Goal: Task Accomplishment & Management: Complete application form

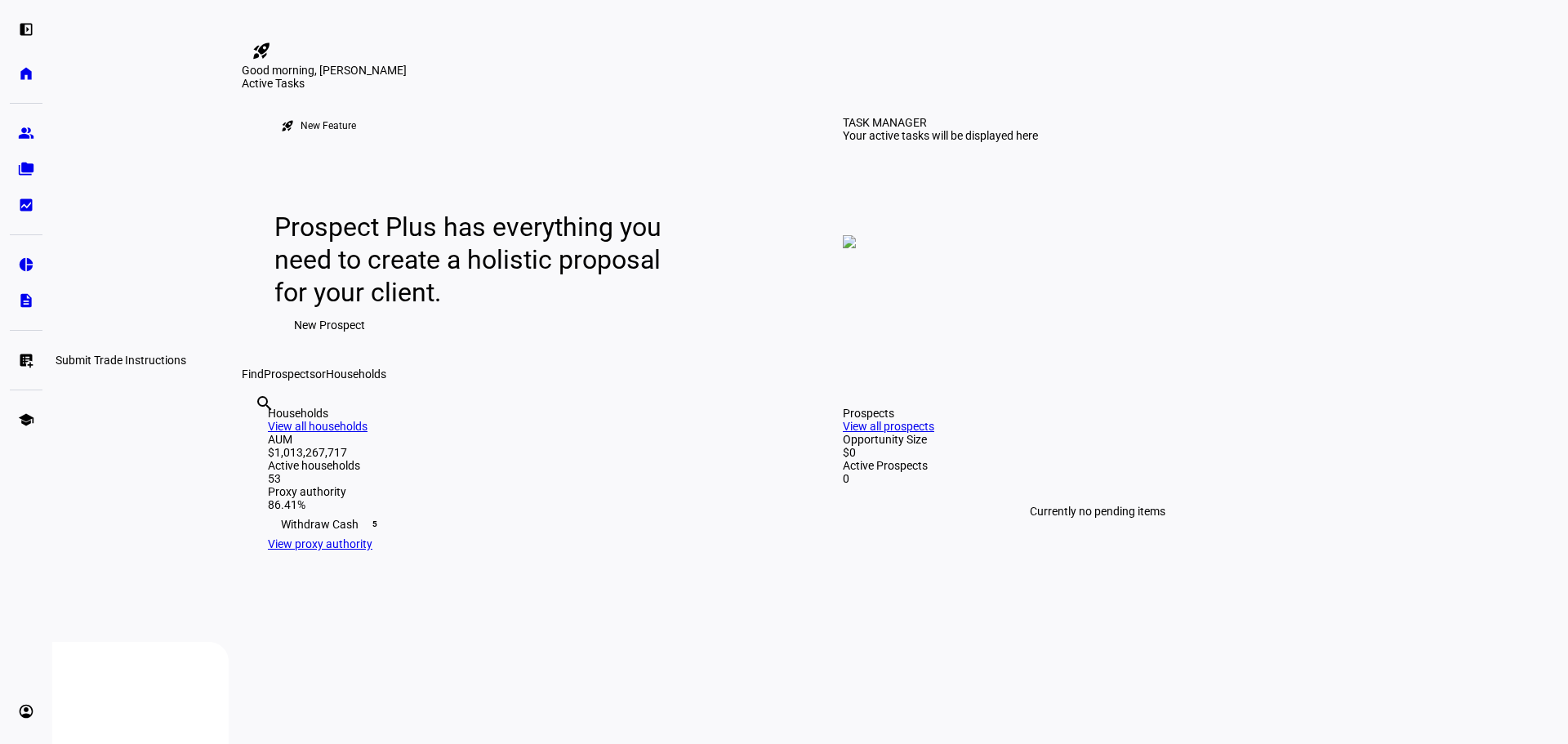
click at [28, 363] on eth-mat-symbol "list_alt_add" at bounding box center [26, 360] width 17 height 17
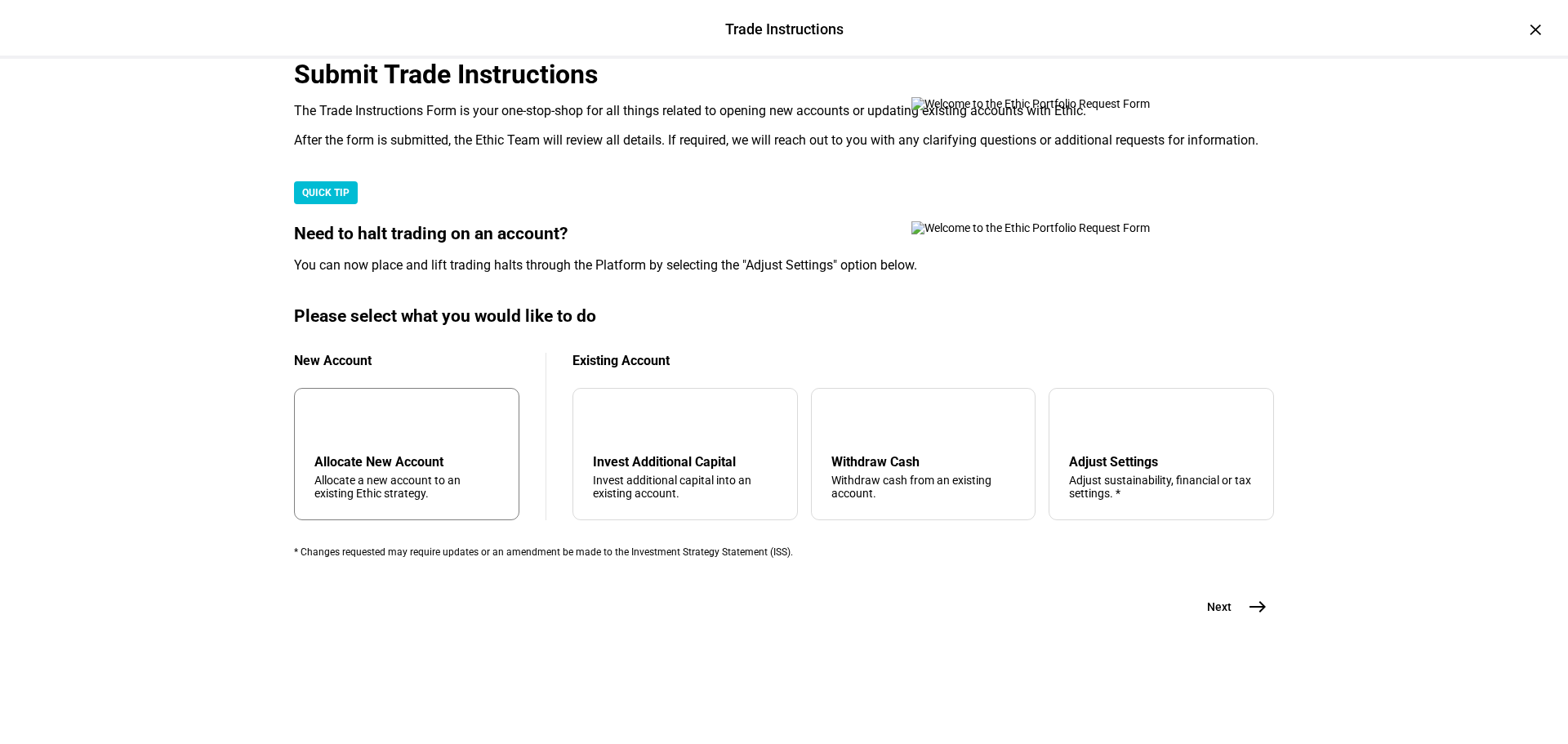
scroll to position [396, 0]
click at [916, 490] on div "arrow_upward Withdraw Cash Withdraw cash from an existing account." at bounding box center [924, 454] width 226 height 132
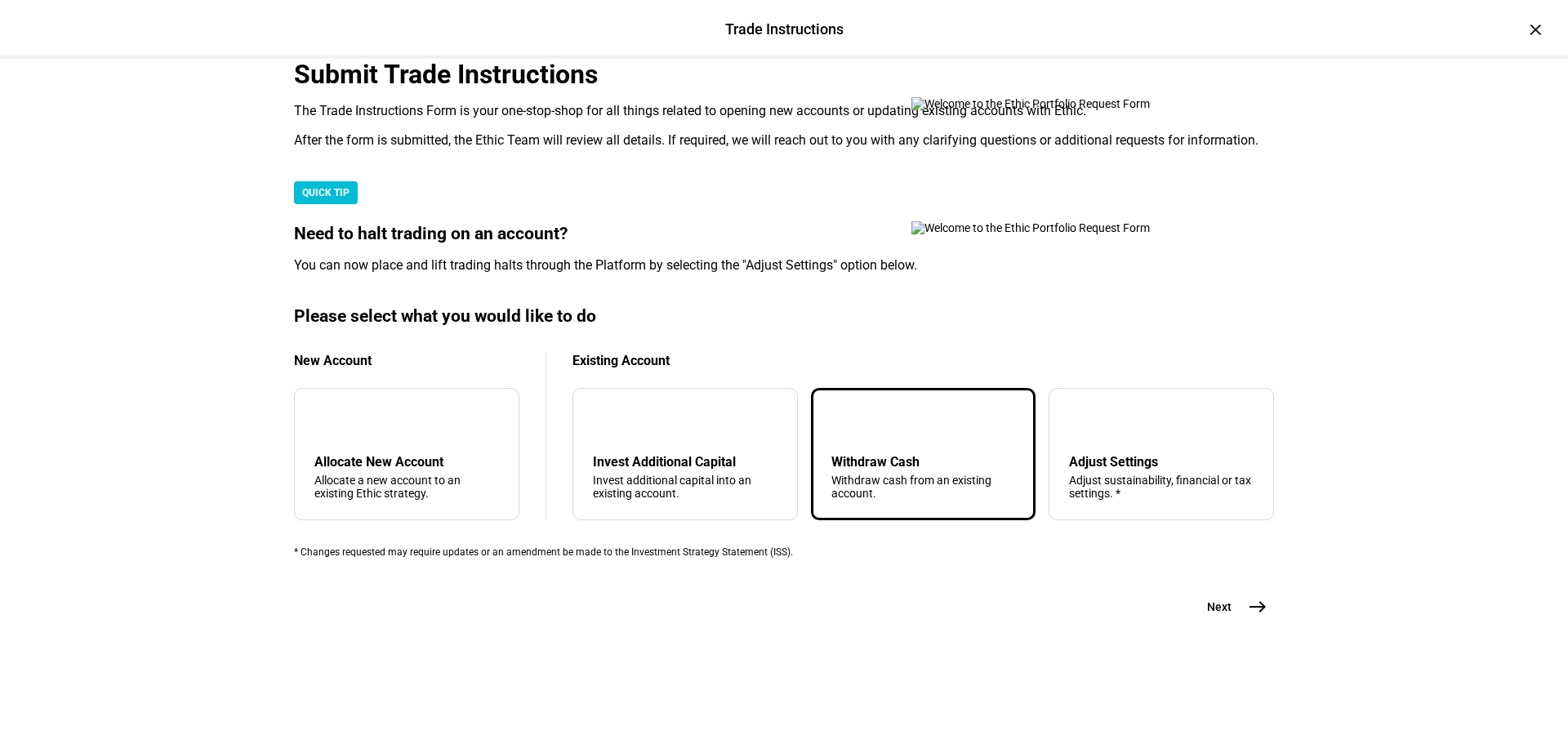
click at [1242, 623] on span "east" at bounding box center [1258, 607] width 33 height 33
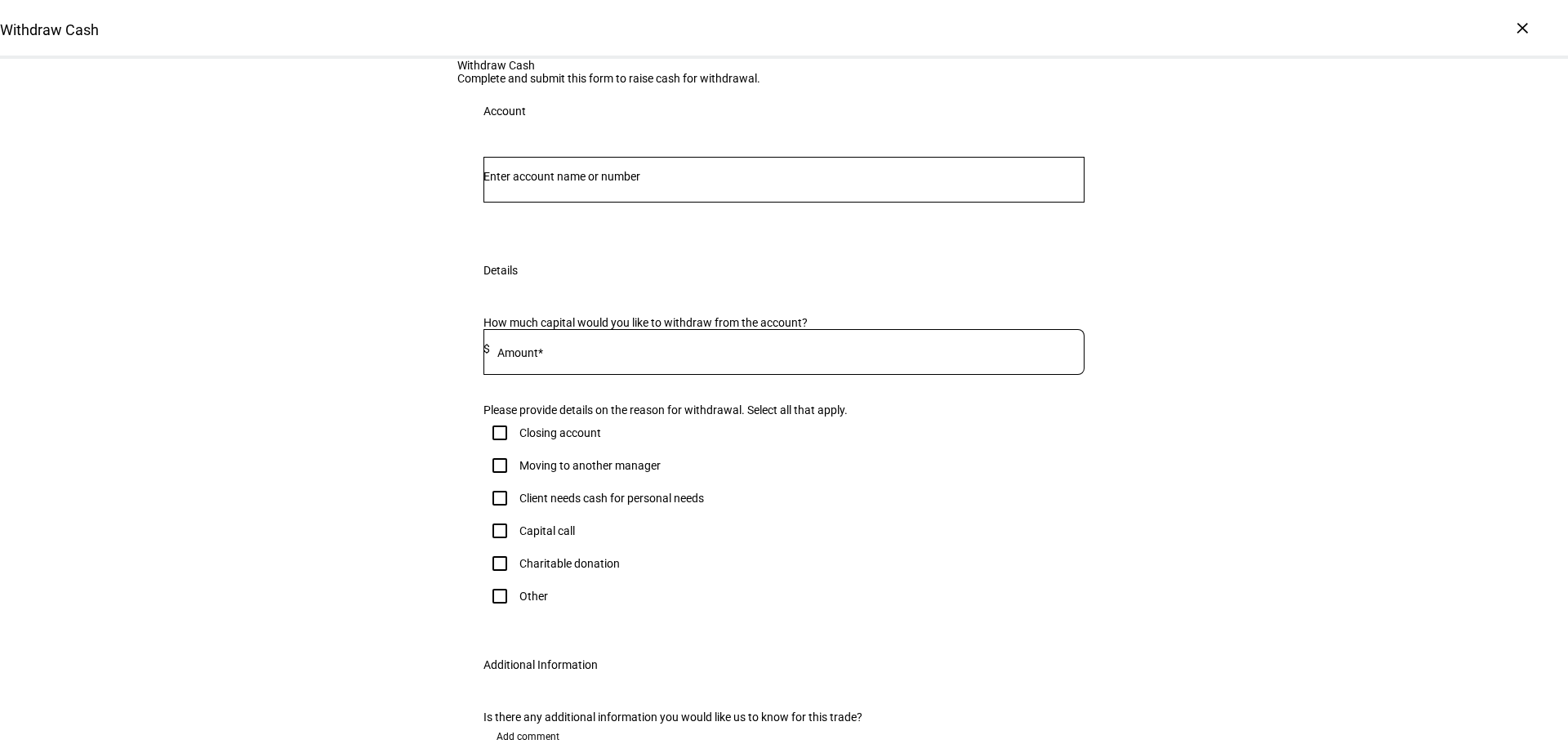
click at [748, 202] on div at bounding box center [784, 179] width 601 height 45
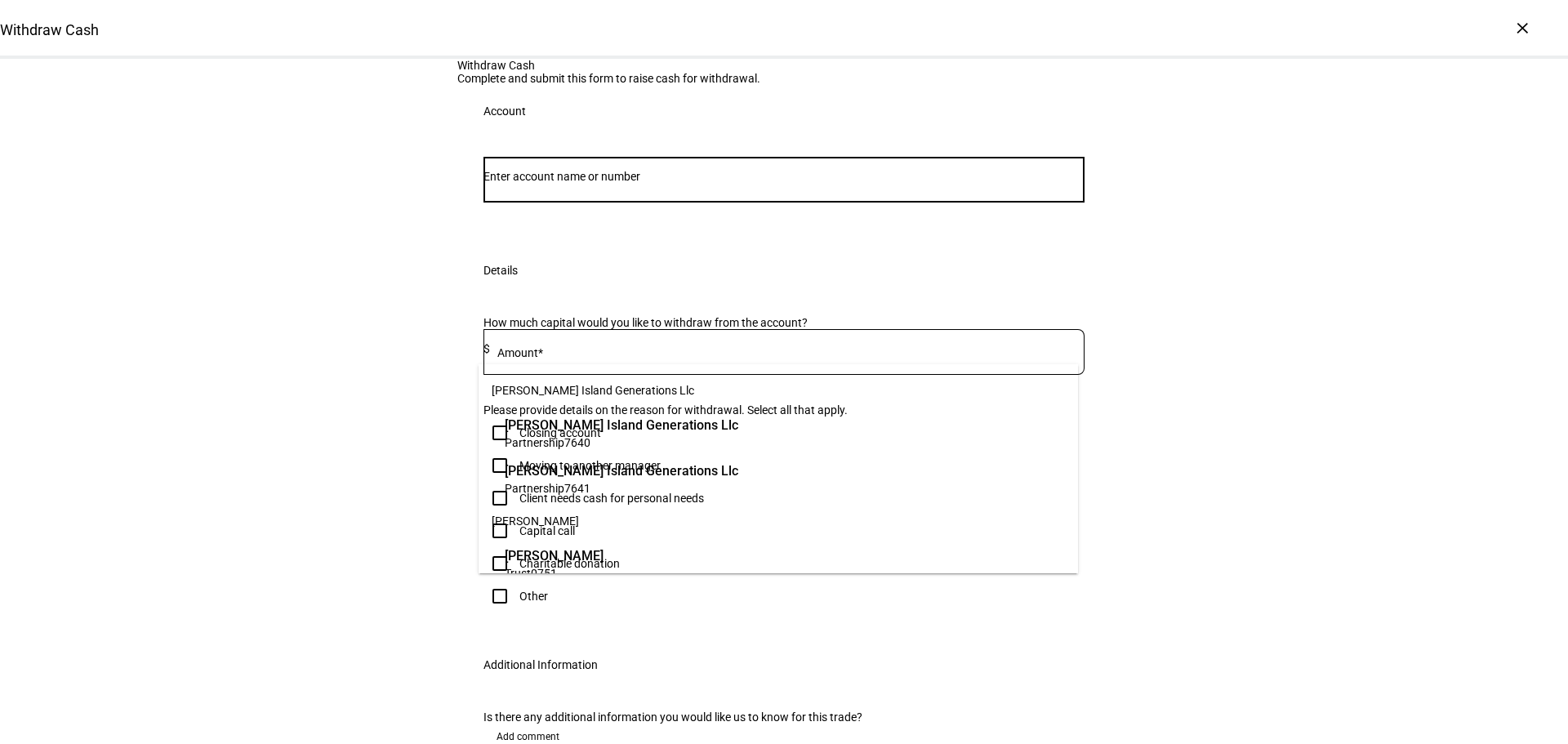
paste input "660006849"
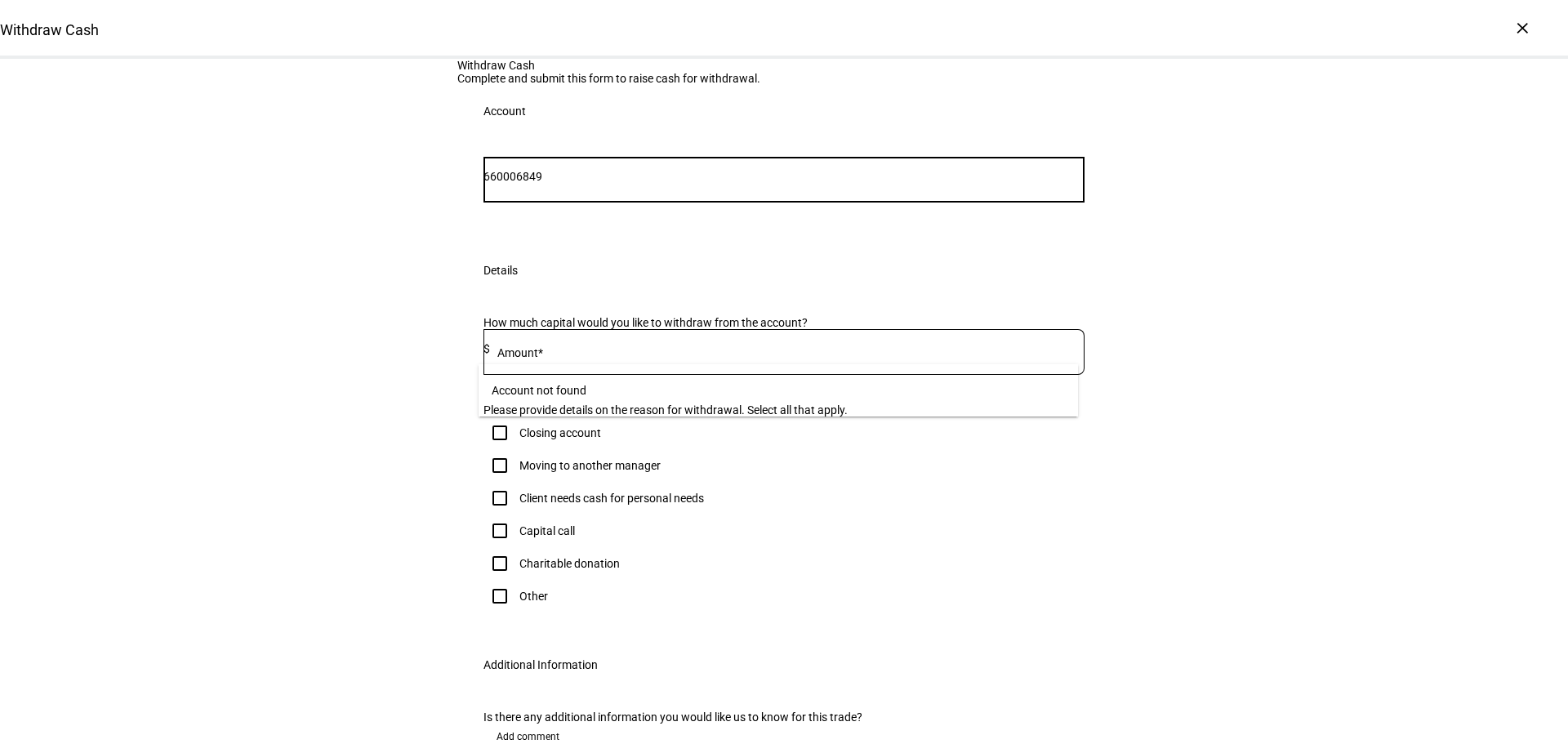
drag, startPoint x: 530, startPoint y: 350, endPoint x: 400, endPoint y: 349, distance: 130.0
click at [400, 349] on div "Withdraw Cash Complete and submit this form to raise cash for withdrawal. Accou…" at bounding box center [784, 437] width 1568 height 756
type input "6849"
click at [854, 410] on mat-option "CHARITABLE GIFT FUND - FO_ENUST Donor Advised Fund 6849" at bounding box center [778, 432] width 600 height 45
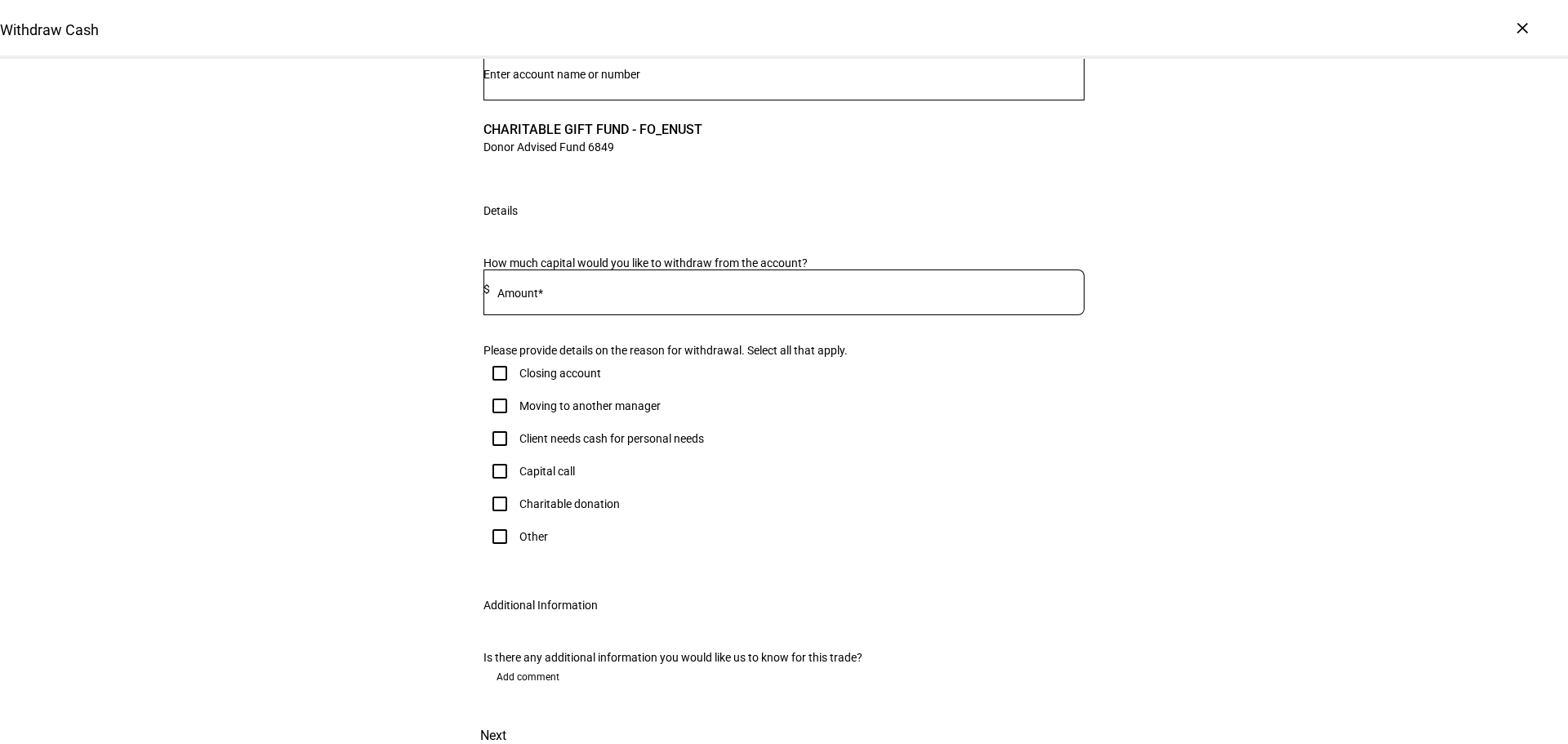
scroll to position [163, 0]
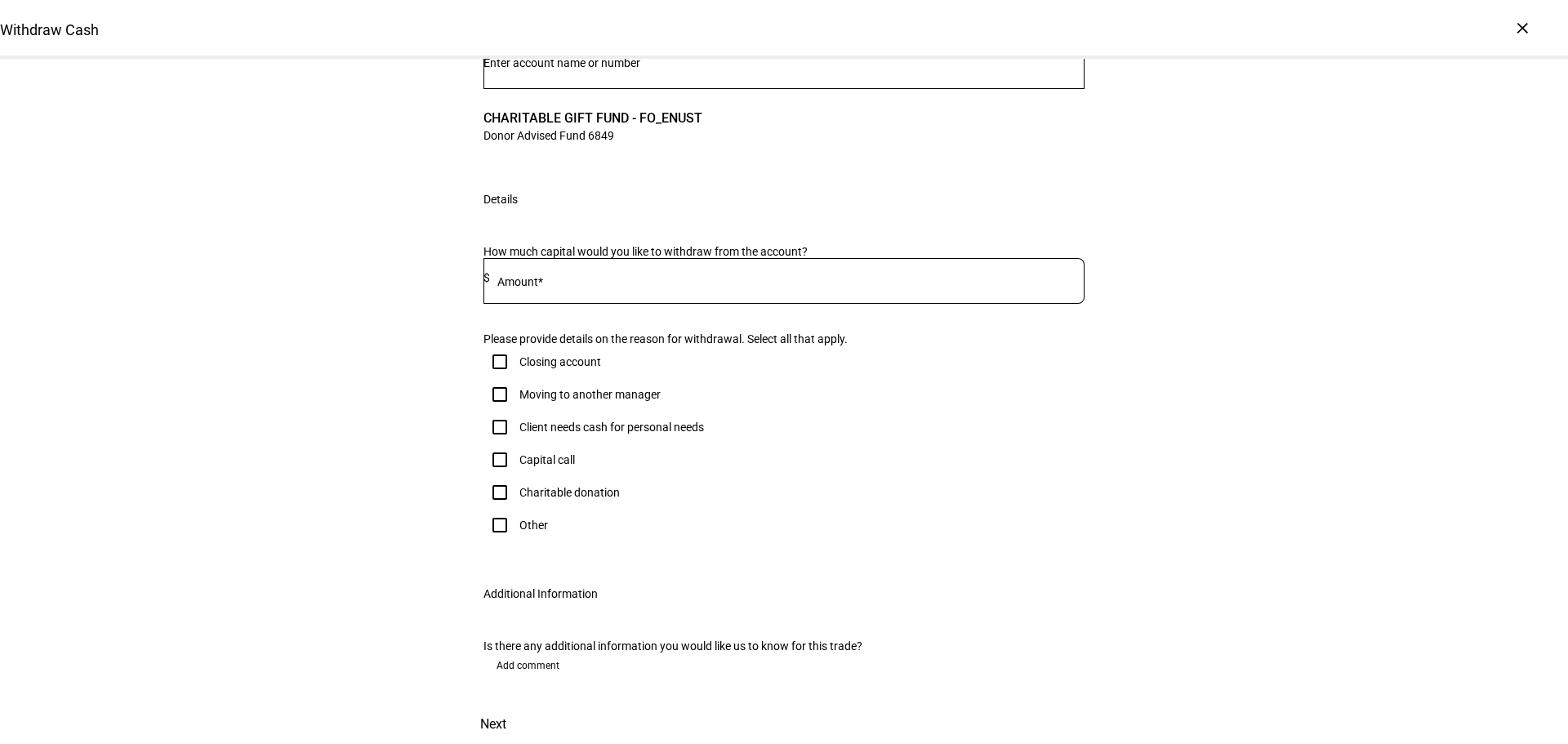
click at [817, 284] on input at bounding box center [787, 277] width 595 height 13
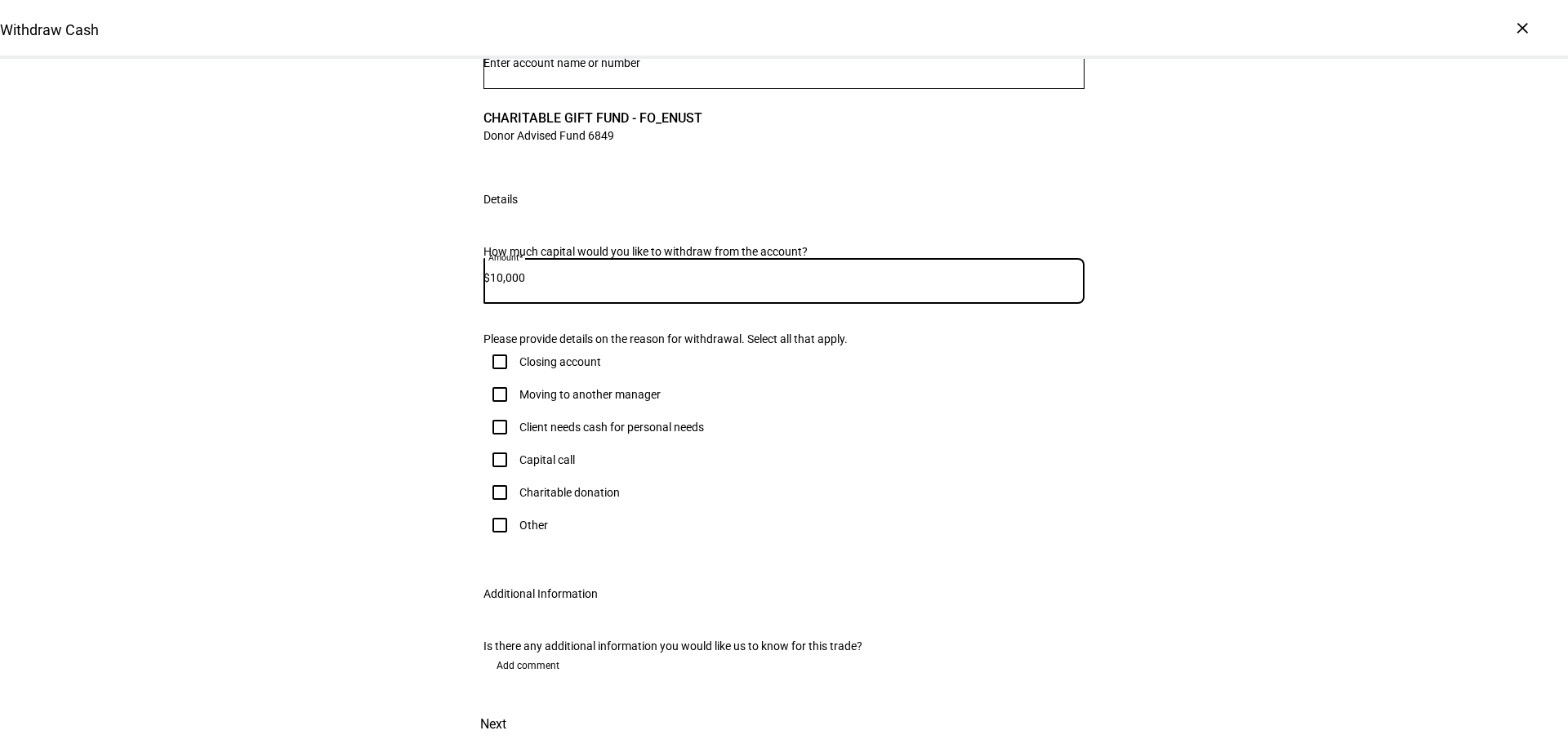
type input "10,000"
click at [502, 541] on input "Other" at bounding box center [500, 525] width 33 height 33
checkbox input "true"
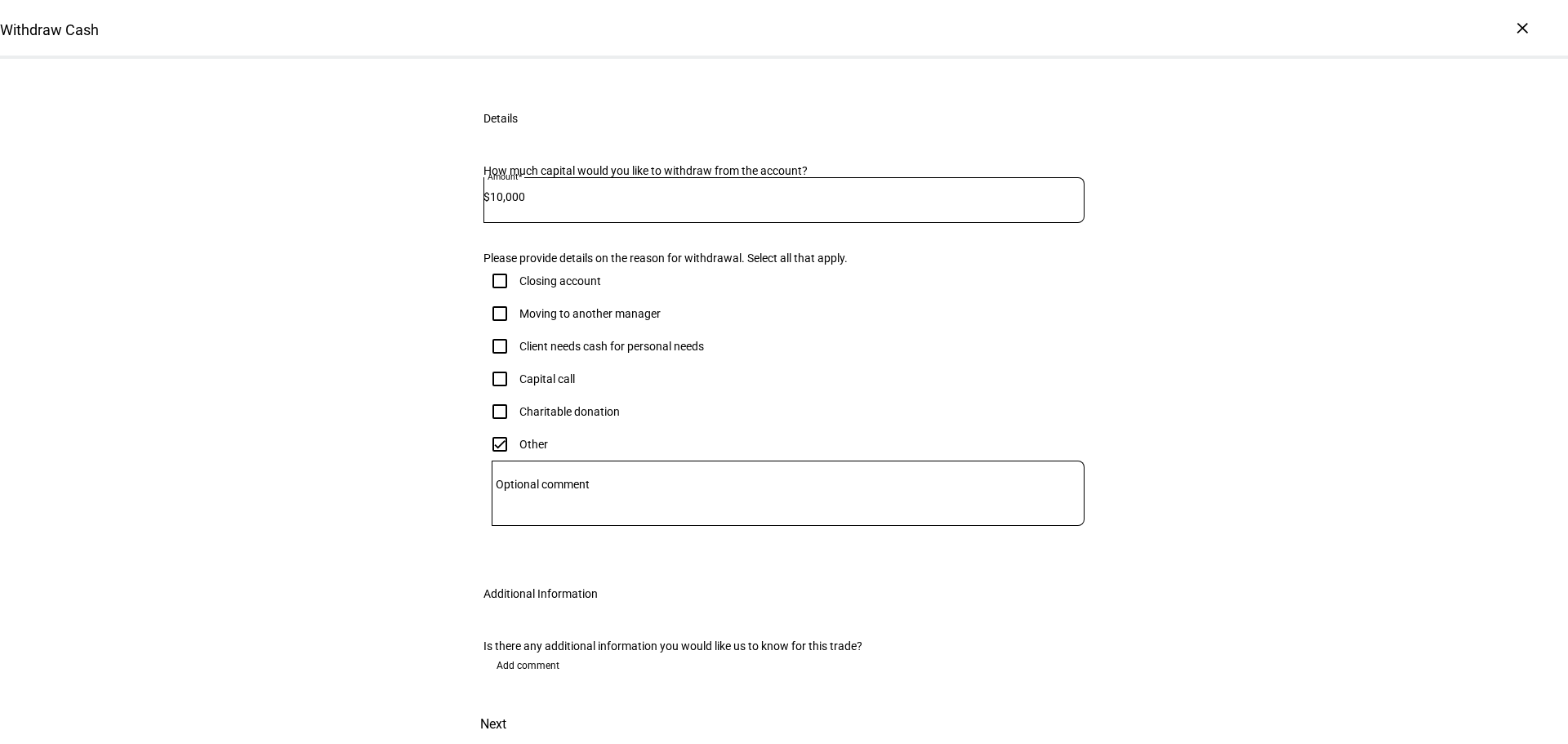
scroll to position [524, 0]
click at [530, 704] on span at bounding box center [493, 723] width 72 height 39
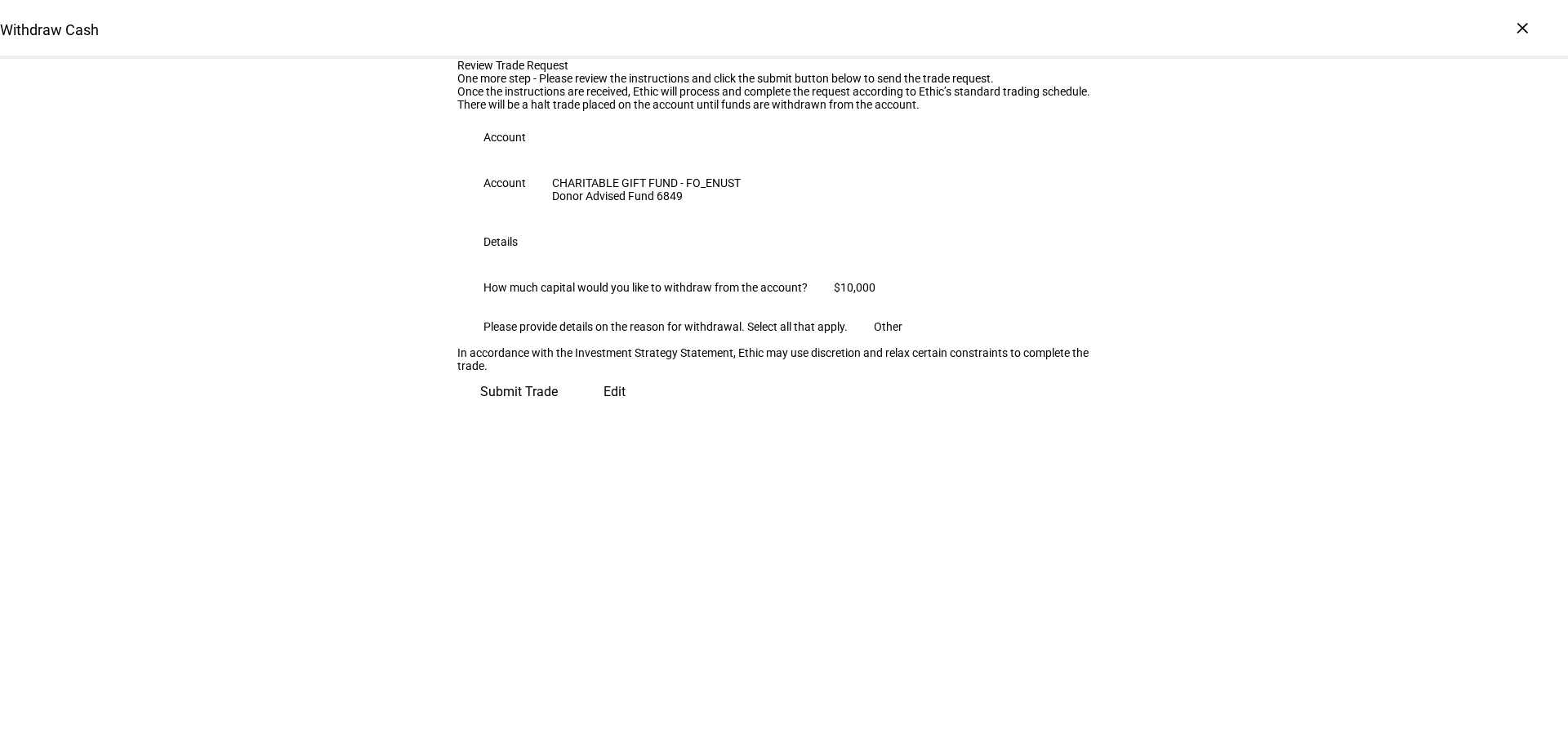
scroll to position [42, 0]
click at [558, 411] on span "Submit Trade" at bounding box center [519, 391] width 78 height 39
